Goal: Task Accomplishment & Management: Manage account settings

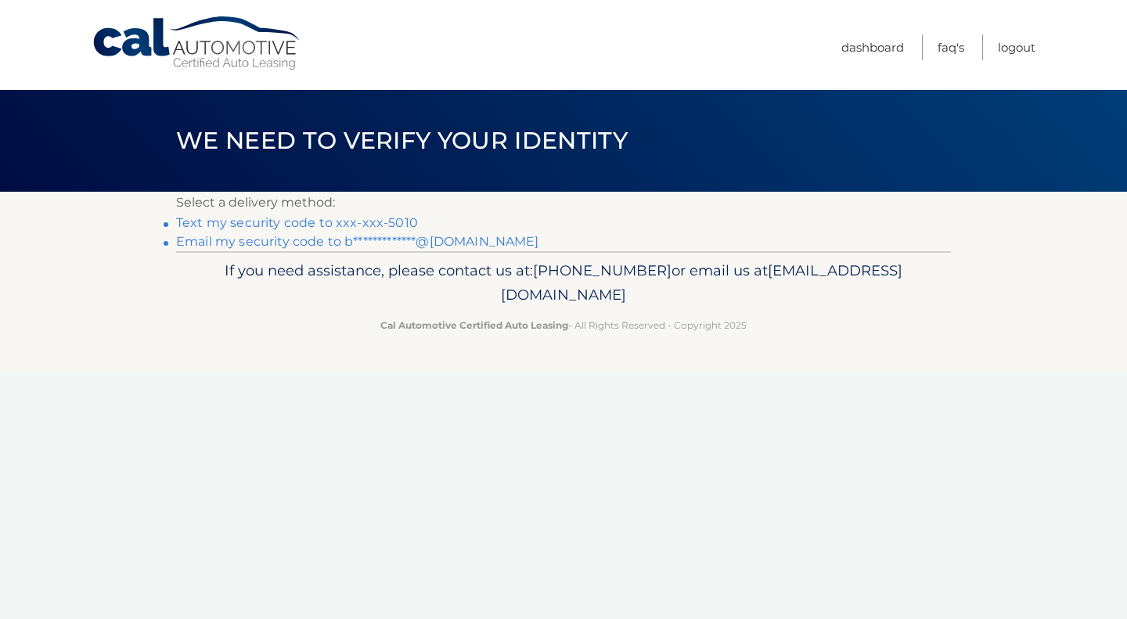
click at [386, 223] on link "Text my security code to xxx-xxx-5010" at bounding box center [297, 222] width 242 height 15
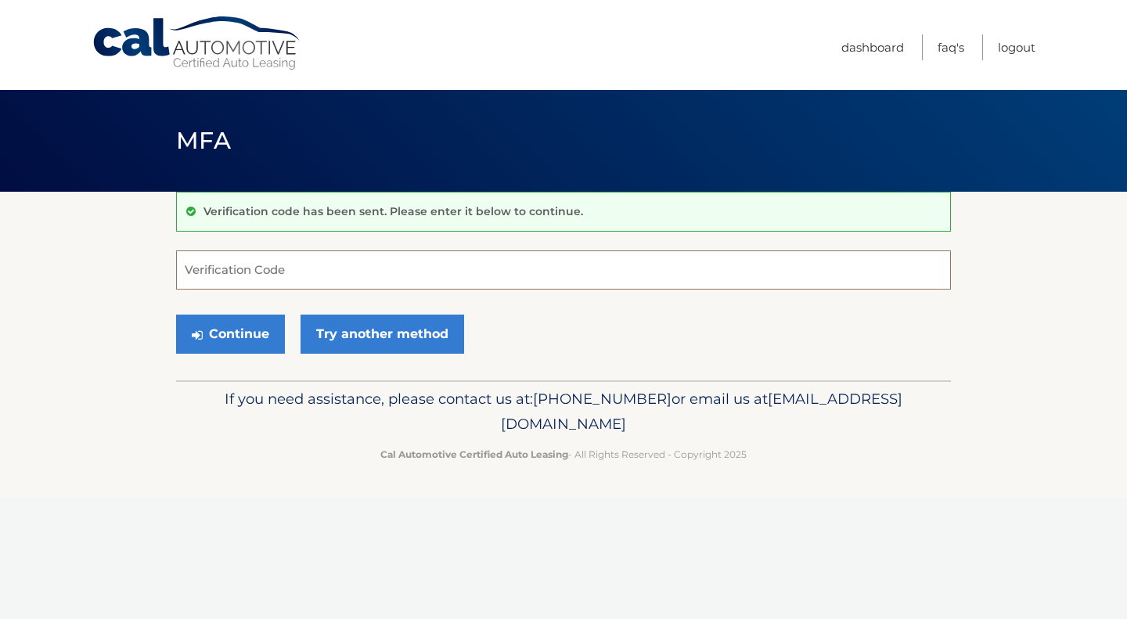
click at [340, 270] on input "Verification Code" at bounding box center [563, 270] width 775 height 39
type input "482856"
click at [249, 331] on button "Continue" at bounding box center [230, 334] width 109 height 39
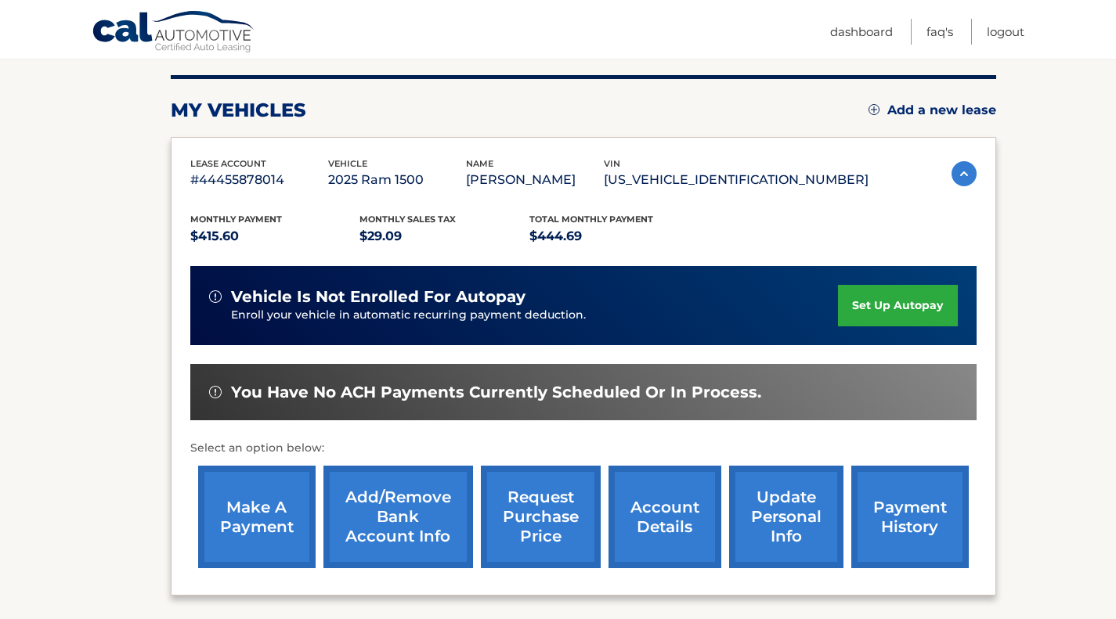
scroll to position [194, 0]
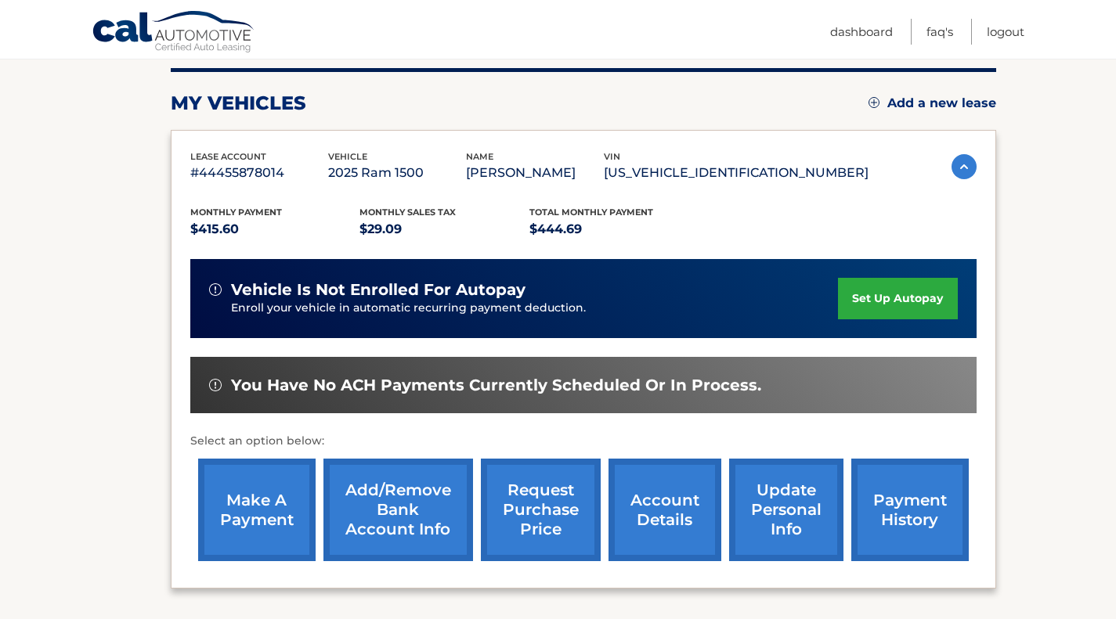
click at [260, 496] on link "make a payment" at bounding box center [256, 510] width 117 height 103
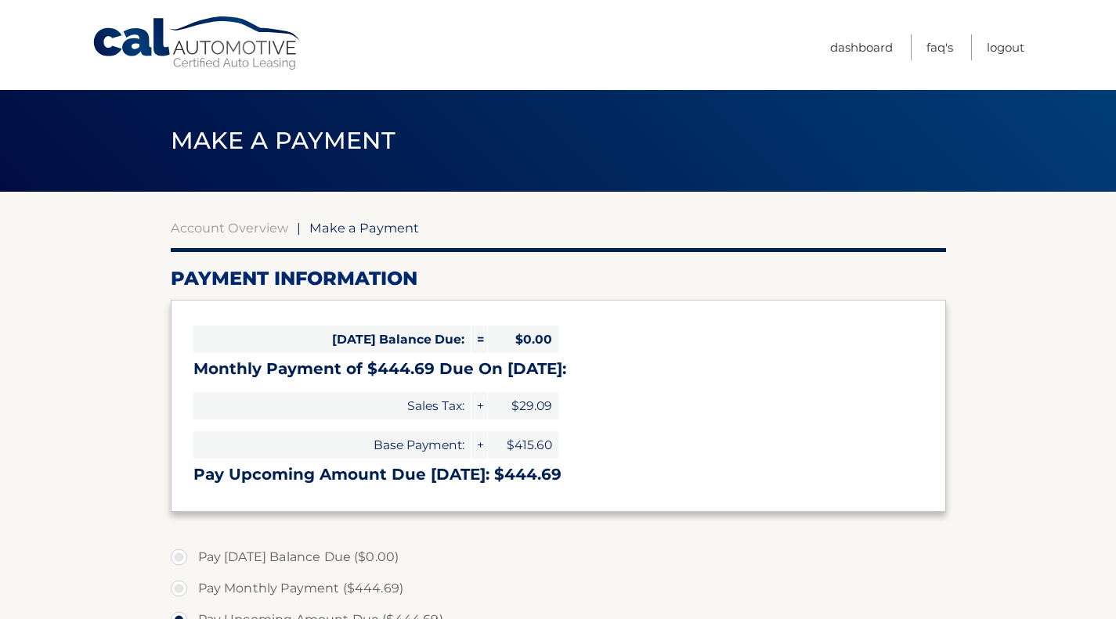
select select "ODAyN2Q0MWUtMDRiMi00OTUyLWIyZWMtOWZiMDU2ODcyODdi"
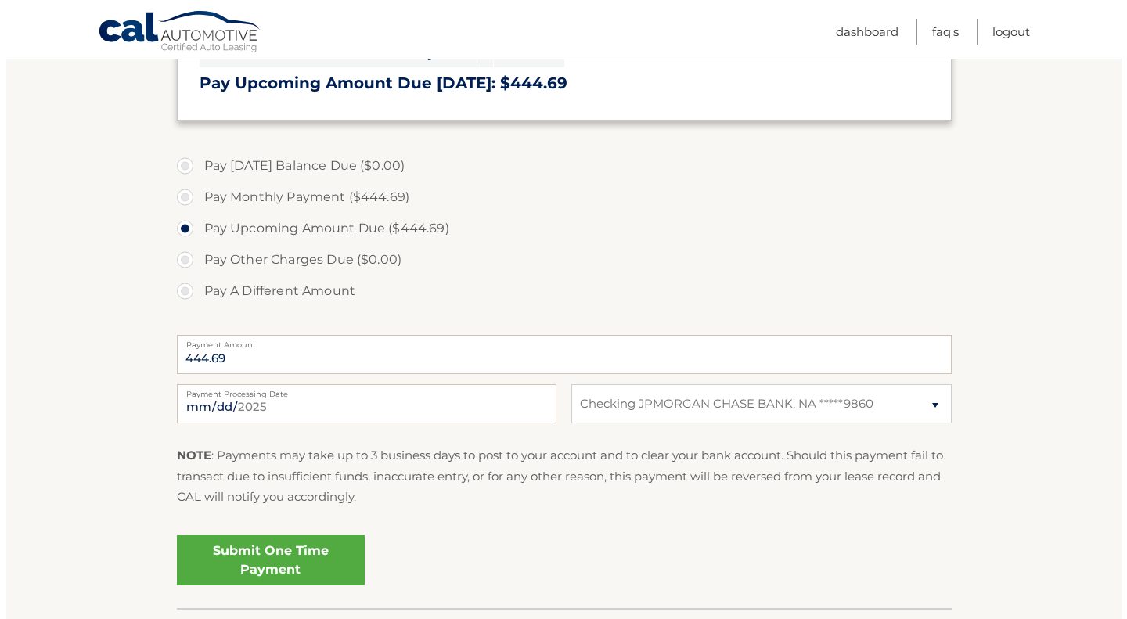
scroll to position [380, 0]
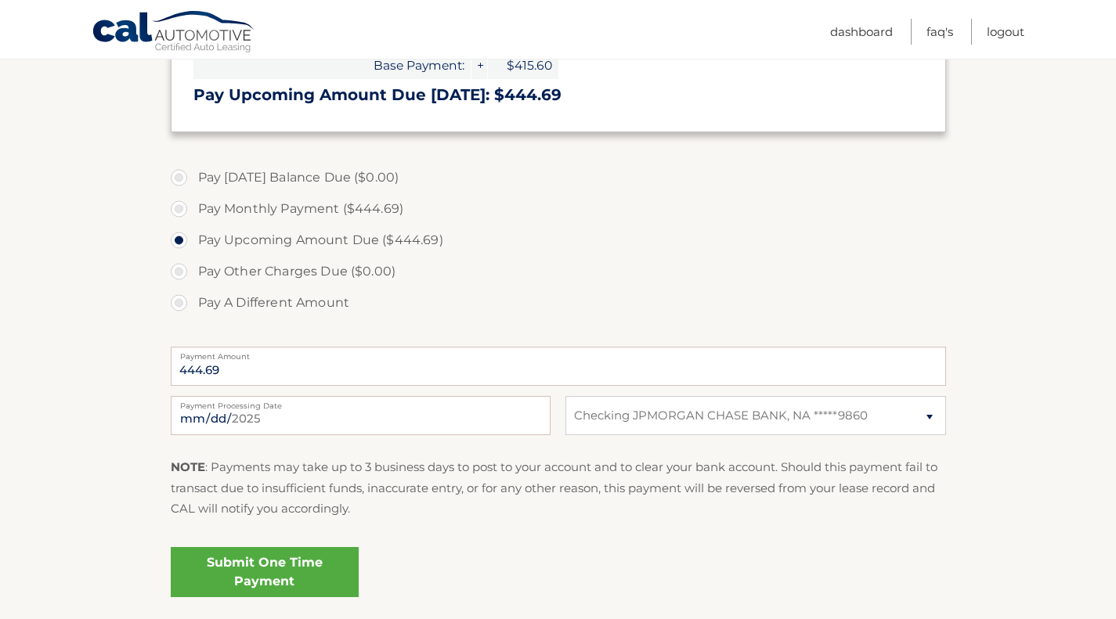
click at [287, 562] on link "Submit One Time Payment" at bounding box center [265, 572] width 188 height 50
